Goal: Task Accomplishment & Management: Manage account settings

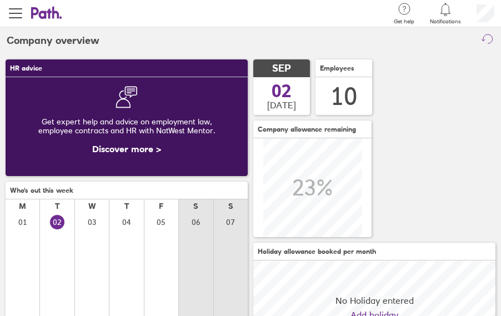
scroll to position [99, 242]
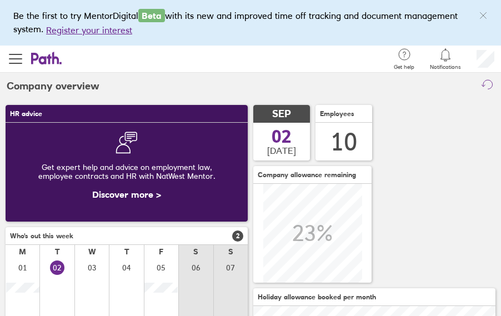
click at [447, 55] on icon at bounding box center [445, 54] width 13 height 13
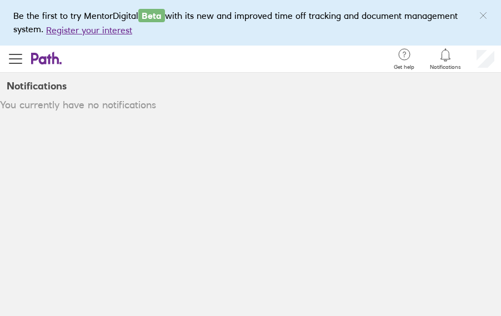
click at [450, 57] on icon at bounding box center [445, 54] width 13 height 13
click at [446, 56] on icon at bounding box center [445, 54] width 13 height 13
click at [446, 58] on icon at bounding box center [445, 54] width 13 height 13
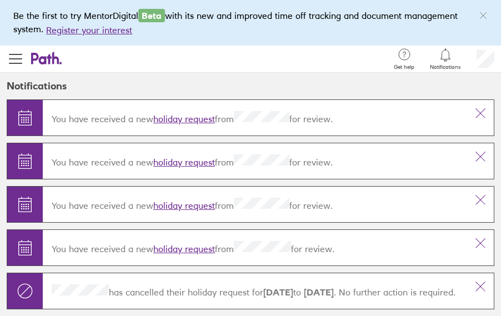
click at [185, 205] on link "holiday request" at bounding box center [184, 205] width 62 height 11
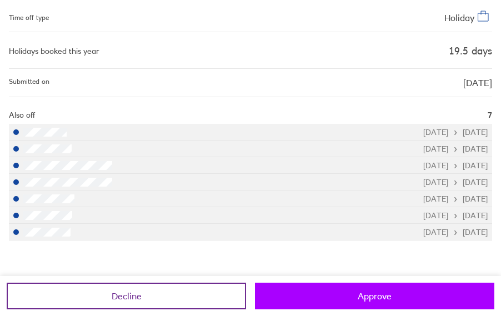
scroll to position [252, 0]
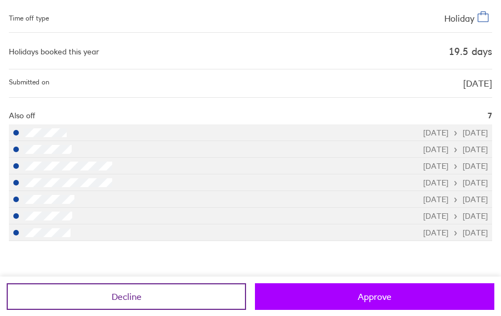
click at [337, 295] on button "Approve" at bounding box center [375, 296] width 240 height 27
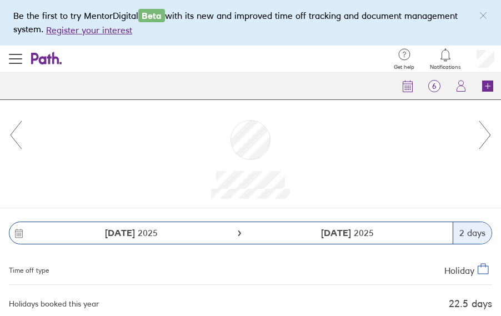
click at [487, 131] on icon at bounding box center [485, 135] width 14 height 30
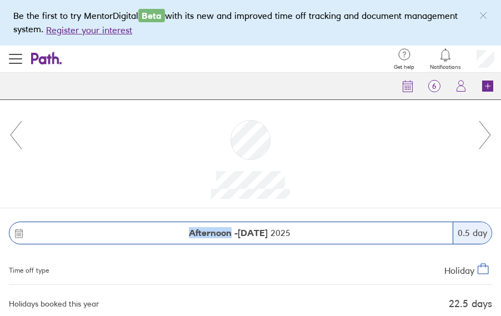
click at [487, 131] on icon at bounding box center [485, 135] width 14 height 30
click at [8, 139] on div at bounding box center [250, 154] width 501 height 108
click at [15, 133] on icon at bounding box center [16, 135] width 14 height 30
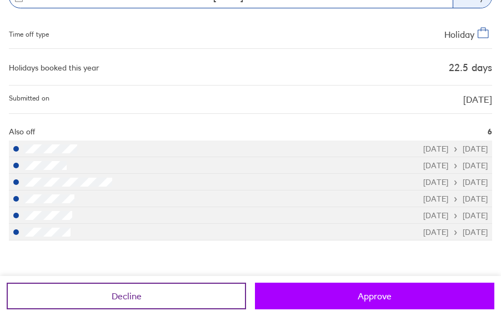
scroll to position [236, 0]
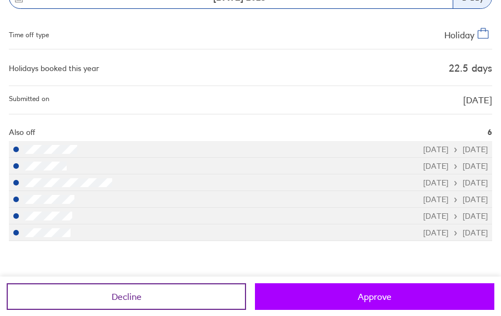
click at [416, 298] on button "Approve" at bounding box center [375, 296] width 240 height 27
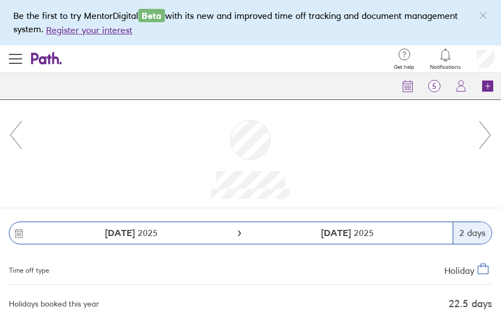
scroll to position [0, 0]
click at [488, 129] on icon at bounding box center [485, 135] width 14 height 30
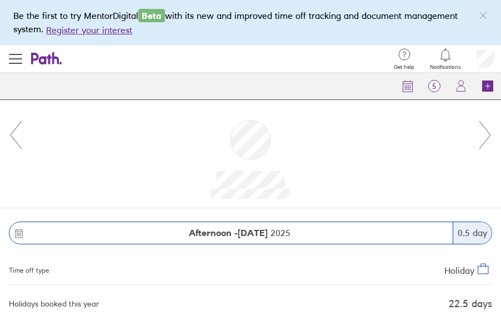
click at [488, 129] on icon at bounding box center [485, 135] width 14 height 30
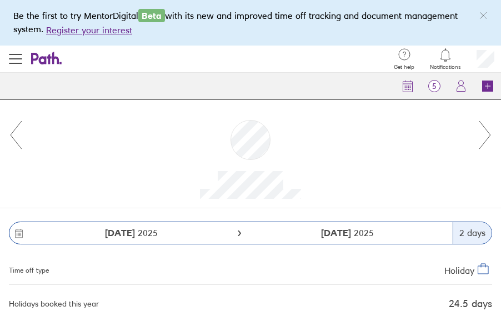
click at [488, 129] on icon at bounding box center [485, 135] width 14 height 30
click at [13, 130] on icon at bounding box center [16, 135] width 14 height 30
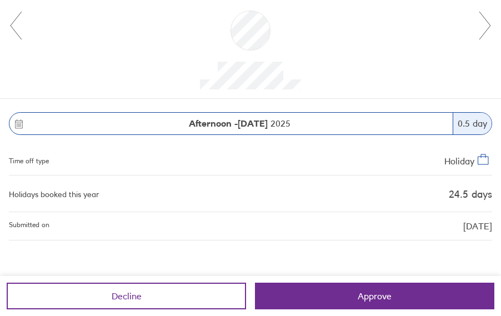
scroll to position [109, 0]
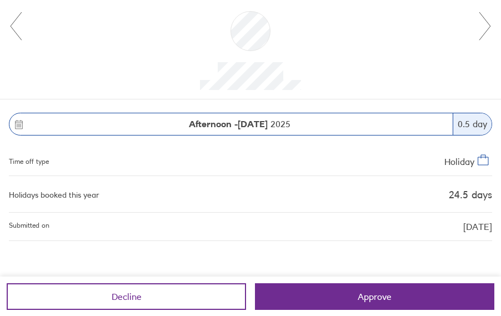
click at [484, 27] on icon at bounding box center [485, 26] width 14 height 30
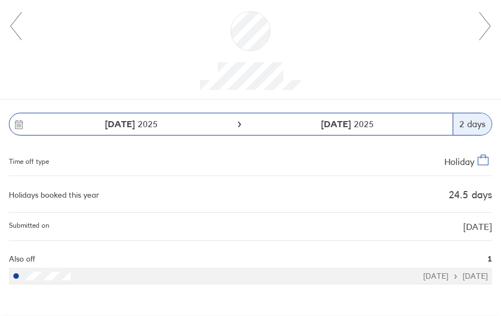
click at [13, 25] on icon at bounding box center [16, 26] width 14 height 30
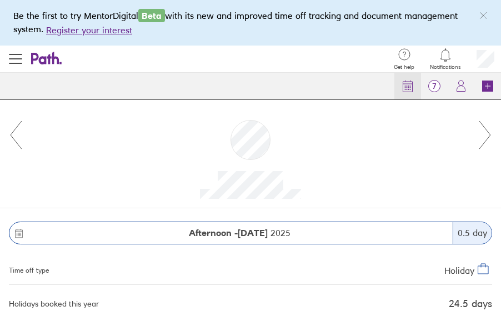
click at [407, 84] on icon at bounding box center [407, 84] width 9 height 0
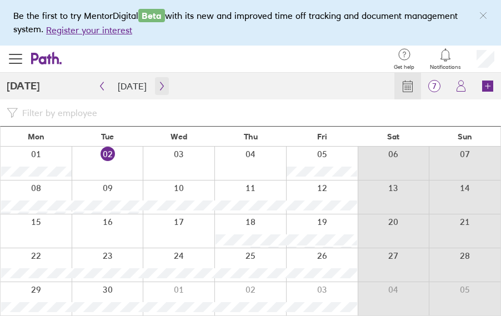
click at [160, 84] on icon "button" at bounding box center [161, 86] width 3 height 8
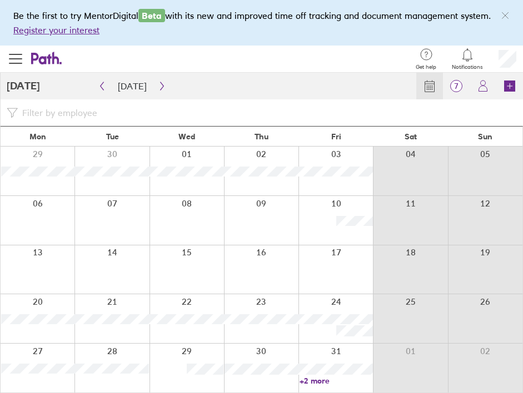
click at [317, 316] on link "+2 more" at bounding box center [336, 381] width 73 height 10
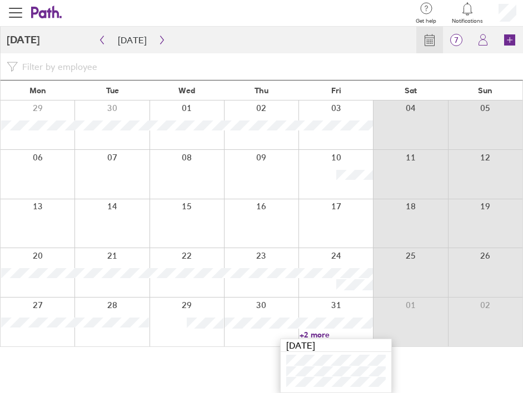
scroll to position [46, 0]
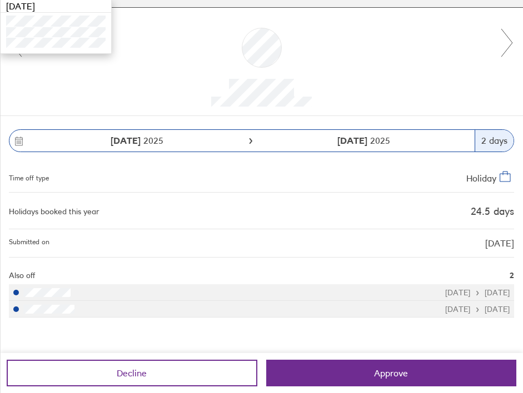
scroll to position [92, 0]
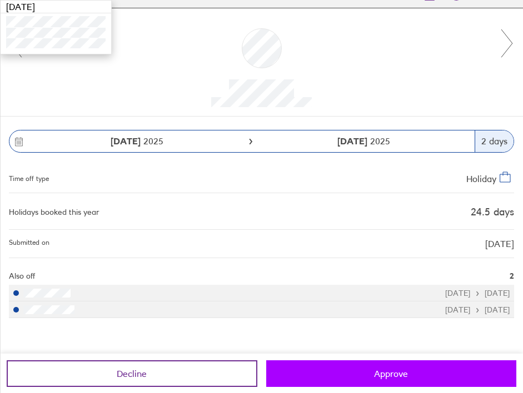
click at [401, 316] on span "Approve" at bounding box center [391, 374] width 34 height 10
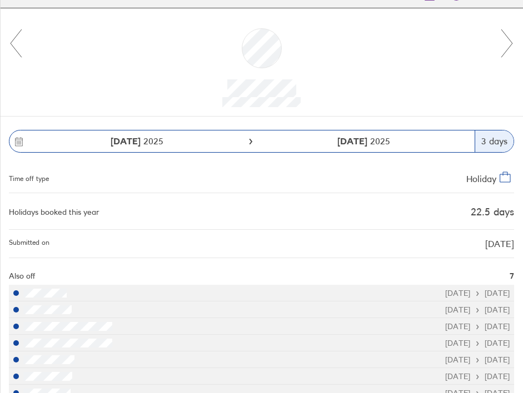
click at [501, 44] on div at bounding box center [261, 62] width 523 height 108
click at [501, 44] on icon at bounding box center [507, 43] width 14 height 30
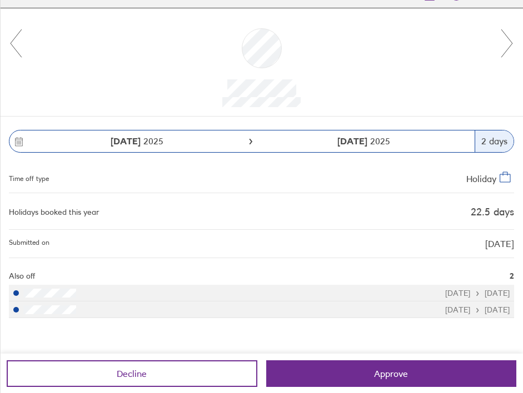
click at [501, 44] on icon at bounding box center [507, 43] width 14 height 30
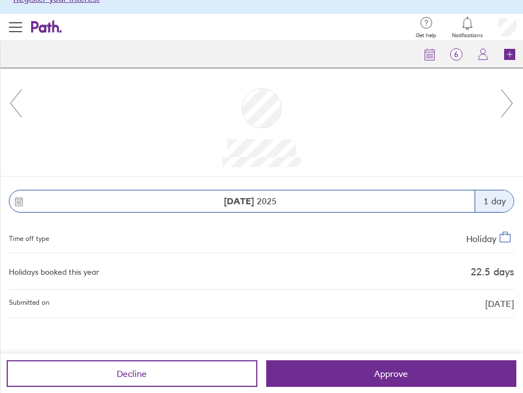
click at [501, 103] on icon at bounding box center [507, 103] width 14 height 30
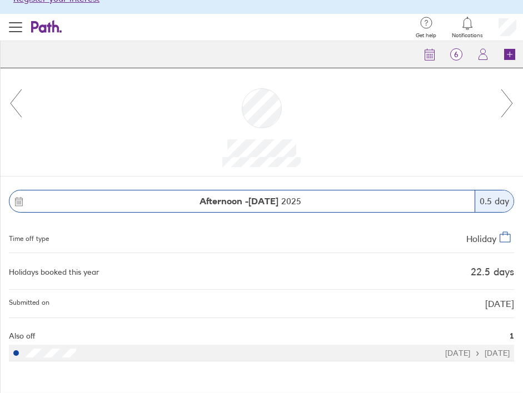
click at [501, 103] on icon at bounding box center [507, 103] width 14 height 30
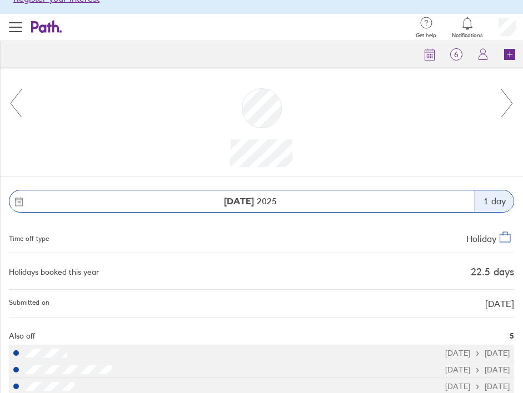
click at [501, 103] on icon at bounding box center [507, 103] width 14 height 30
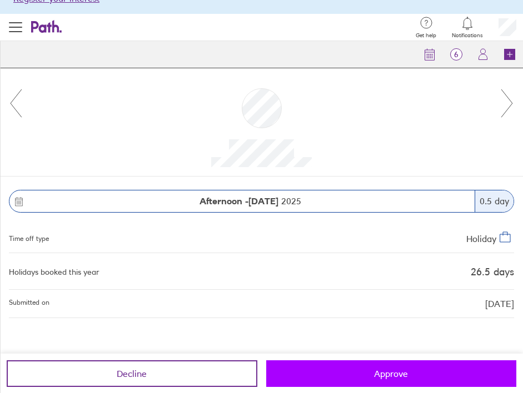
click at [401, 316] on span "Approve" at bounding box center [391, 374] width 34 height 10
